Goal: Information Seeking & Learning: Understand process/instructions

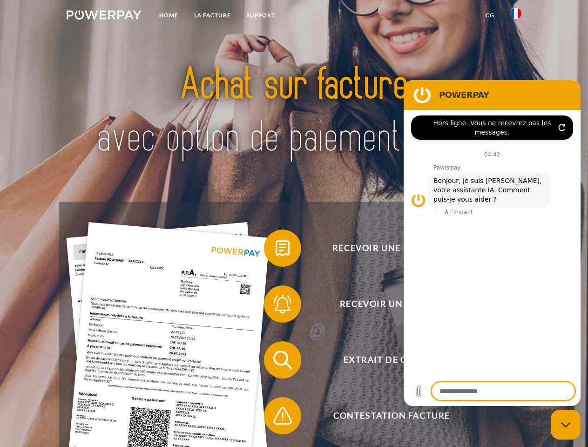
click at [104, 16] on img at bounding box center [104, 14] width 75 height 9
click at [516, 16] on img at bounding box center [515, 13] width 11 height 11
click at [490, 15] on link "CG" at bounding box center [490, 15] width 25 height 17
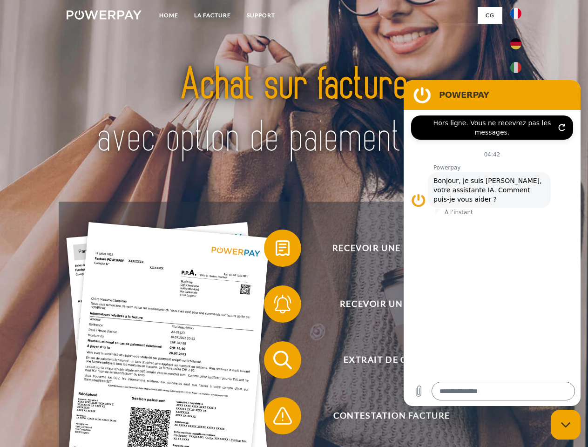
click at [276, 250] on span at bounding box center [268, 248] width 47 height 47
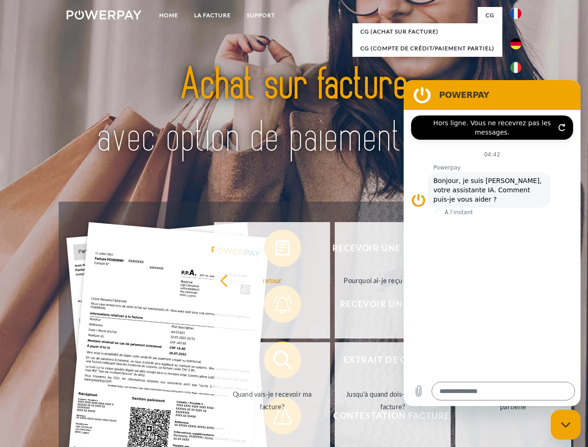
click at [276, 306] on div "Recevoir une facture ? Recevoir un rappel? Extrait de compte retour" at bounding box center [294, 388] width 470 height 372
click at [335, 362] on link "Jusqu'à quand dois-je payer ma facture?" at bounding box center [393, 400] width 116 height 116
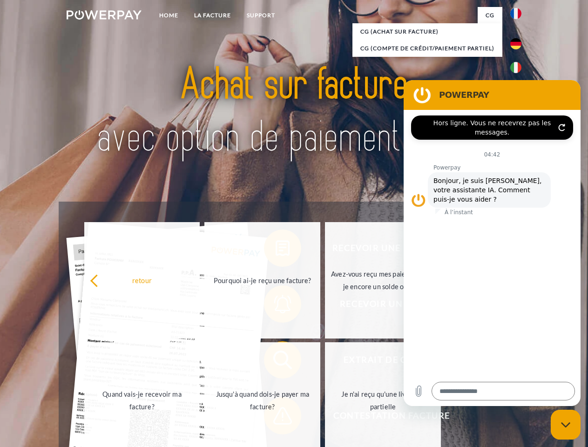
click at [276, 418] on span at bounding box center [268, 415] width 47 height 47
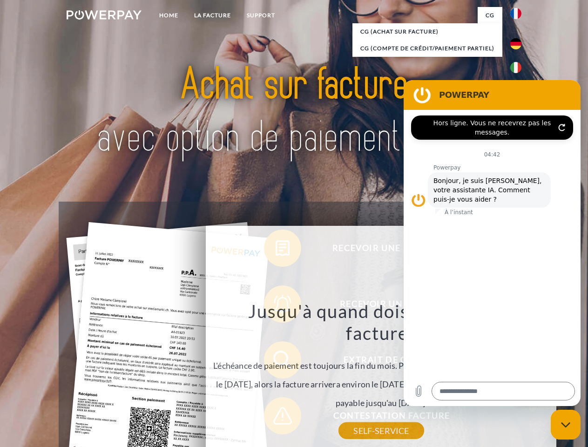
click at [566, 425] on icon "Fermer la fenêtre de messagerie" at bounding box center [566, 425] width 10 height 6
type textarea "*"
